Goal: Check status: Check status

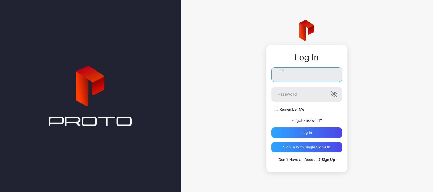
type input "**********"
click at [302, 129] on div "Log in" at bounding box center [306, 133] width 71 height 10
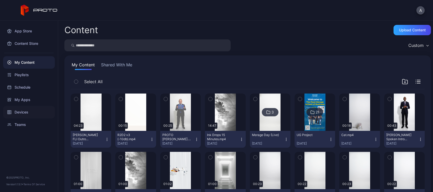
click at [21, 112] on div "Devices" at bounding box center [29, 112] width 52 height 12
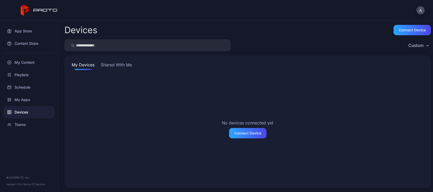
click at [110, 62] on button "Shared With Me" at bounding box center [116, 66] width 33 height 8
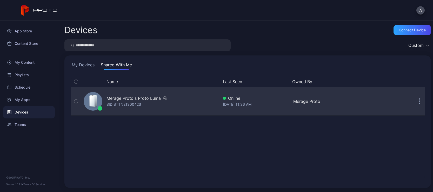
click at [119, 99] on div "Merage Proto's Proto Luma" at bounding box center [133, 98] width 54 height 6
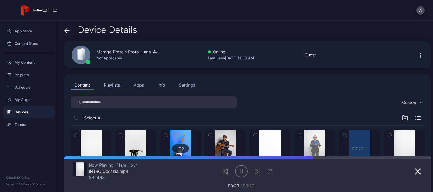
click at [184, 85] on div "Settings" at bounding box center [187, 85] width 16 height 6
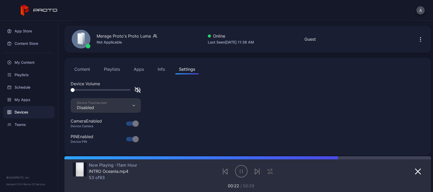
scroll to position [19, 0]
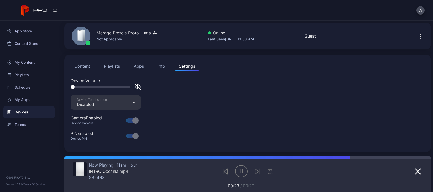
click at [166, 68] on button "Info" at bounding box center [161, 66] width 15 height 10
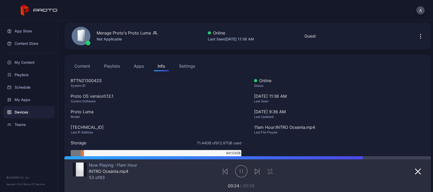
click at [189, 68] on div "Settings" at bounding box center [187, 66] width 16 height 6
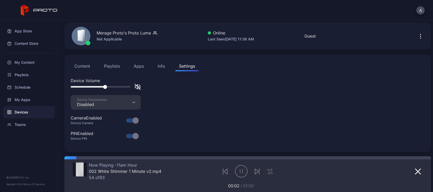
drag, startPoint x: 73, startPoint y: 87, endPoint x: 105, endPoint y: 87, distance: 32.2
click at [105, 87] on div at bounding box center [105, 87] width 4 height 4
drag, startPoint x: 106, startPoint y: 87, endPoint x: 101, endPoint y: 87, distance: 4.7
click at [101, 87] on div at bounding box center [101, 87] width 4 height 4
drag, startPoint x: 101, startPoint y: 87, endPoint x: 61, endPoint y: 87, distance: 40.7
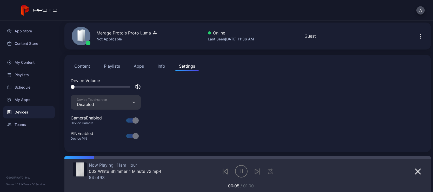
click at [61, 87] on div "Device Details Merage Proto's Proto Luma Not Applicable Online Last Seen [DATE]…" at bounding box center [245, 107] width 374 height 172
drag, startPoint x: 101, startPoint y: 87, endPoint x: 64, endPoint y: 88, distance: 37.6
click at [64, 88] on div "Device Details Merage Proto's Proto Luma Not Applicable Online Last Seen [DATE]…" at bounding box center [245, 107] width 374 height 172
drag, startPoint x: 76, startPoint y: 88, endPoint x: 88, endPoint y: 87, distance: 12.2
click at [88, 87] on div at bounding box center [88, 87] width 4 height 4
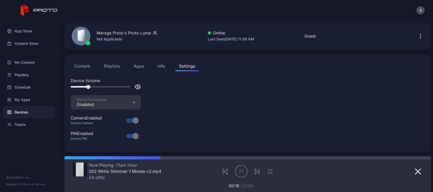
click at [214, 112] on div "Device Volume Device Touchscreen Disabled Camera Enabled Device Camera PIN Enab…" at bounding box center [248, 112] width 354 height 69
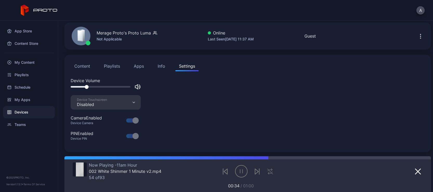
click at [87, 87] on div at bounding box center [87, 87] width 4 height 4
click at [241, 136] on div "Device Volume Device Touchscreen Disabled Camera Enabled Device Camera PIN Enab…" at bounding box center [248, 112] width 354 height 69
